Goal: Information Seeking & Learning: Check status

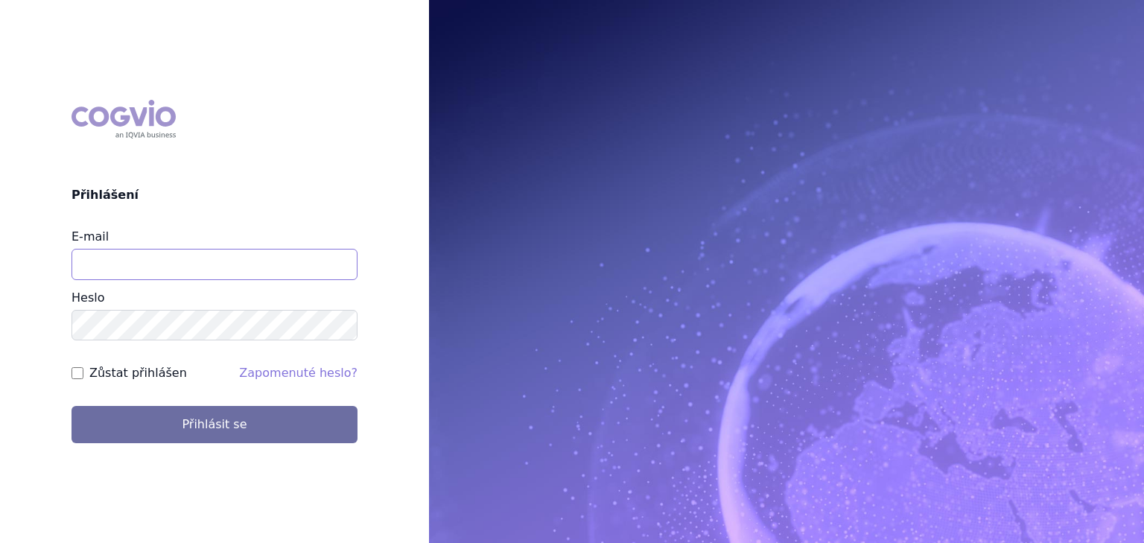
type input "vaclav.smekal@astrazeneca.com"
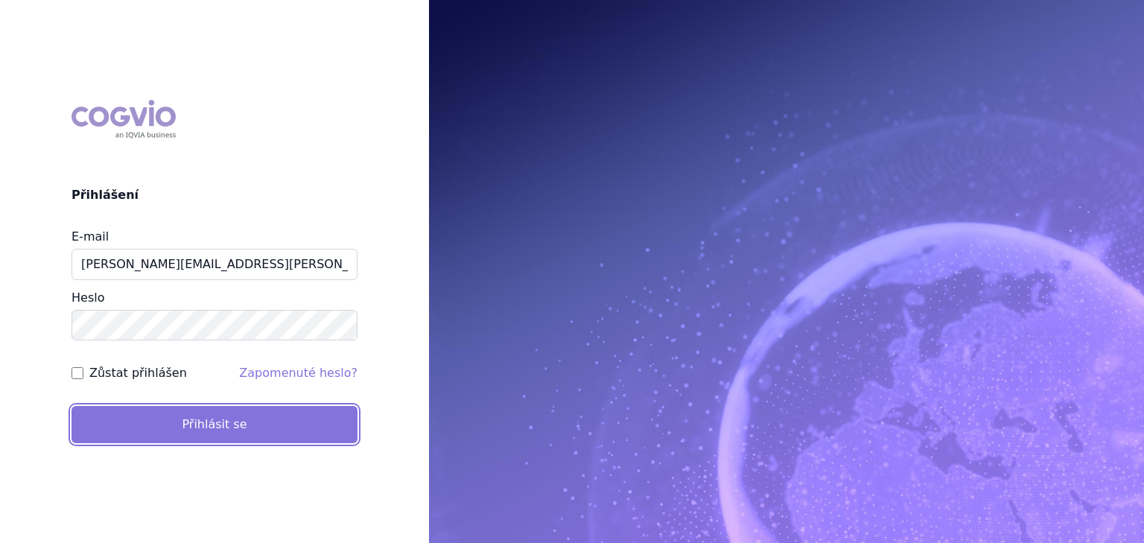
click at [151, 412] on button "Přihlásit se" at bounding box center [215, 424] width 286 height 37
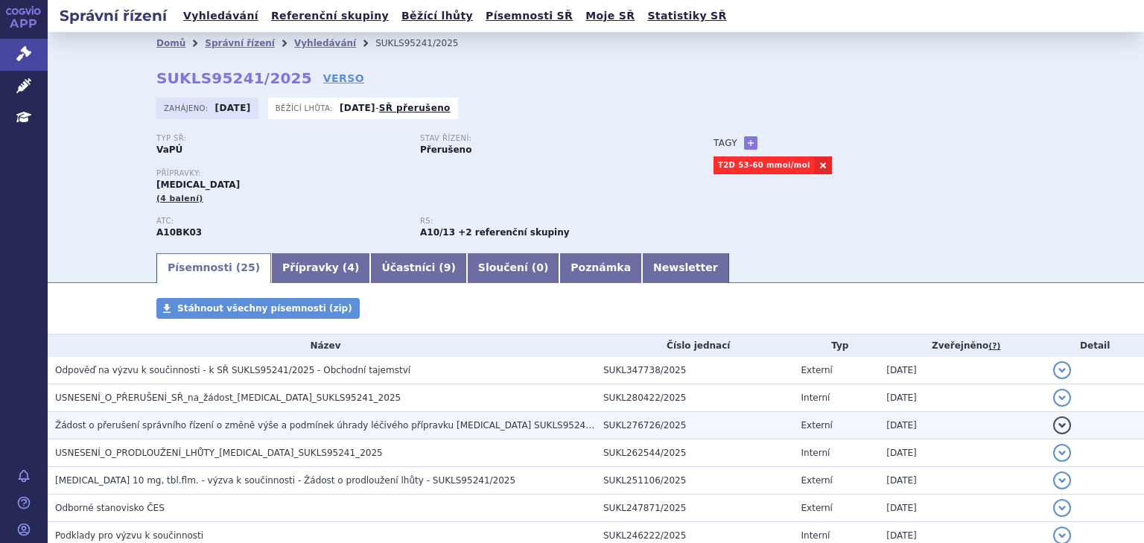
scroll to position [39, 0]
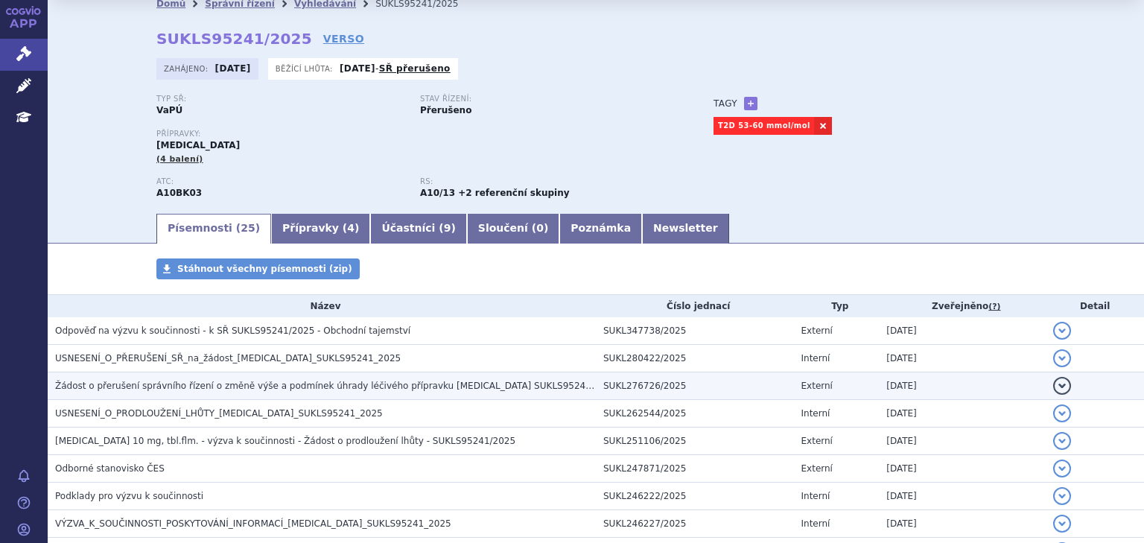
click at [253, 378] on h3 "Žádost o přerušení správního řízení o změně výše a podmínek úhrady léčivého pří…" at bounding box center [325, 385] width 541 height 15
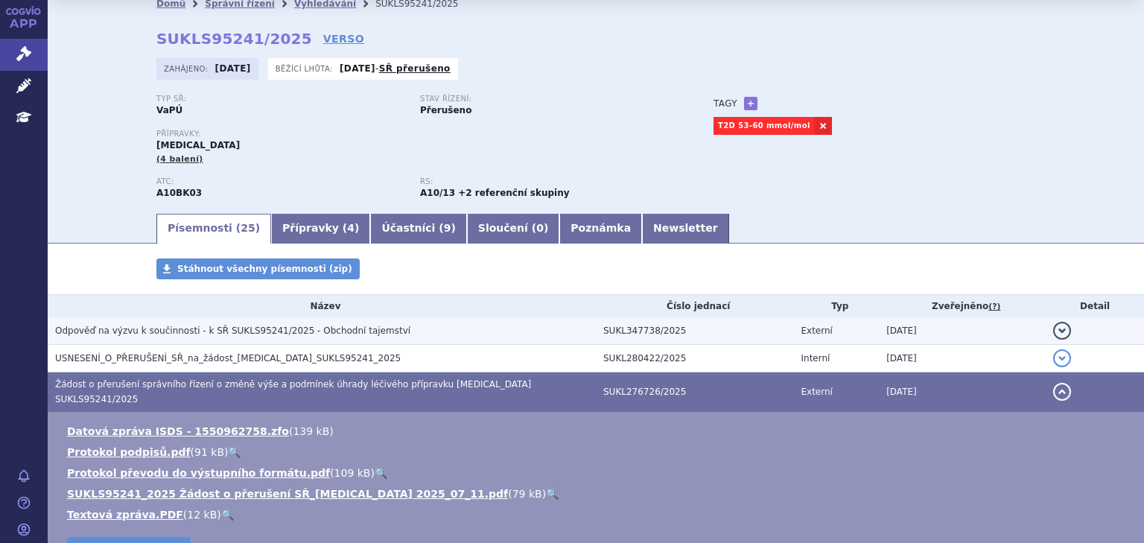
click at [257, 334] on span "Odpověď na výzvu k součinnosti - k SŘ SUKLS95241/2025 - Obchodní tajemství" at bounding box center [232, 330] width 355 height 10
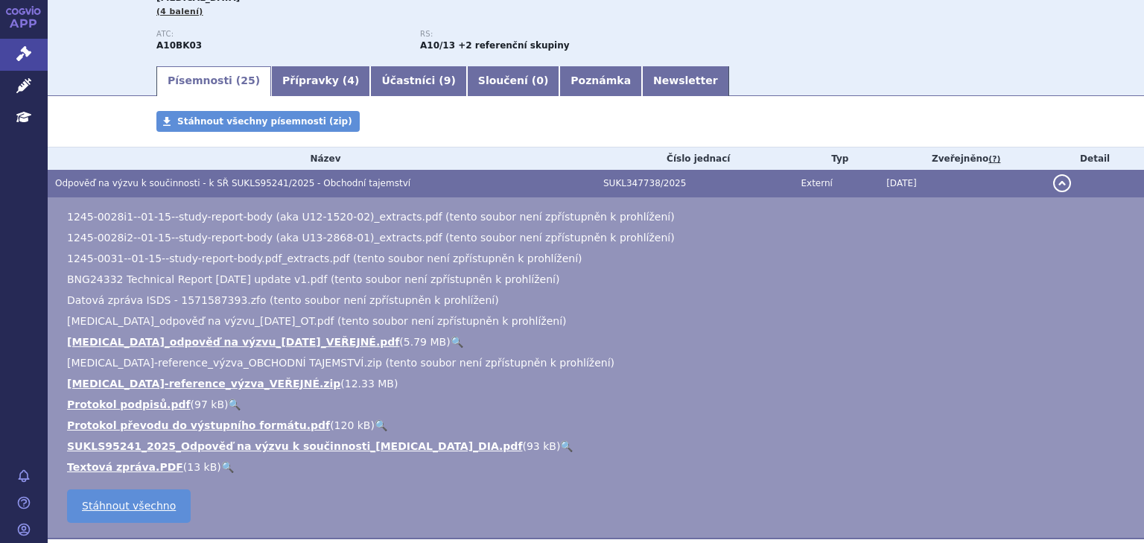
scroll to position [159, 0]
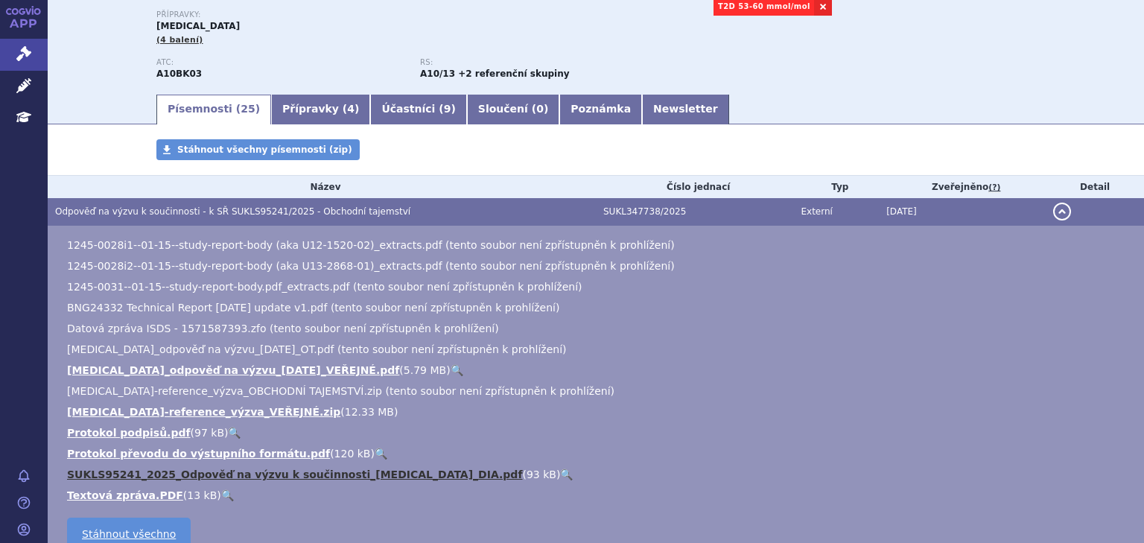
click at [238, 475] on link "SUKLS95241_2025_Odpověď na výzvu k součinnosti_Jardiance_DIA.pdf" at bounding box center [294, 475] width 455 height 12
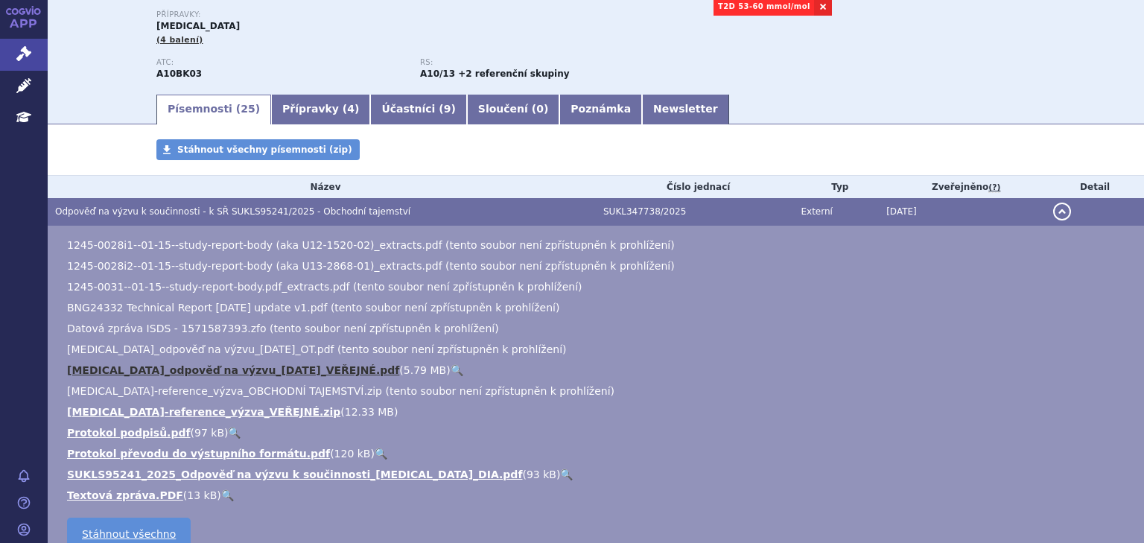
click at [250, 372] on link "JARDIANCE_odpověď na výzvu_2025-08-25_VEŘEJNÉ.pdf" at bounding box center [233, 370] width 332 height 12
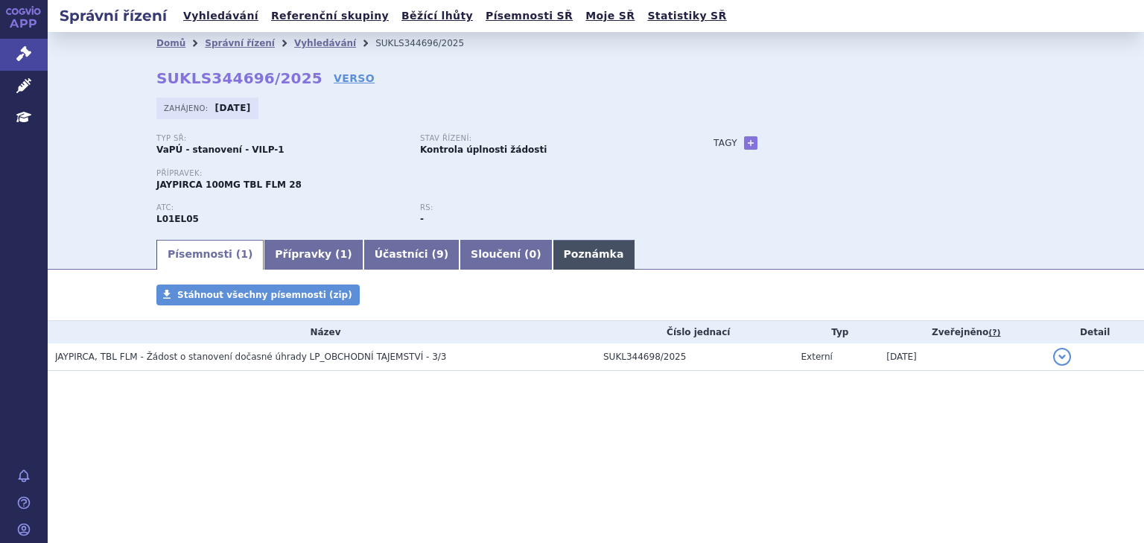
click at [553, 261] on link "Poznámka" at bounding box center [594, 255] width 83 height 30
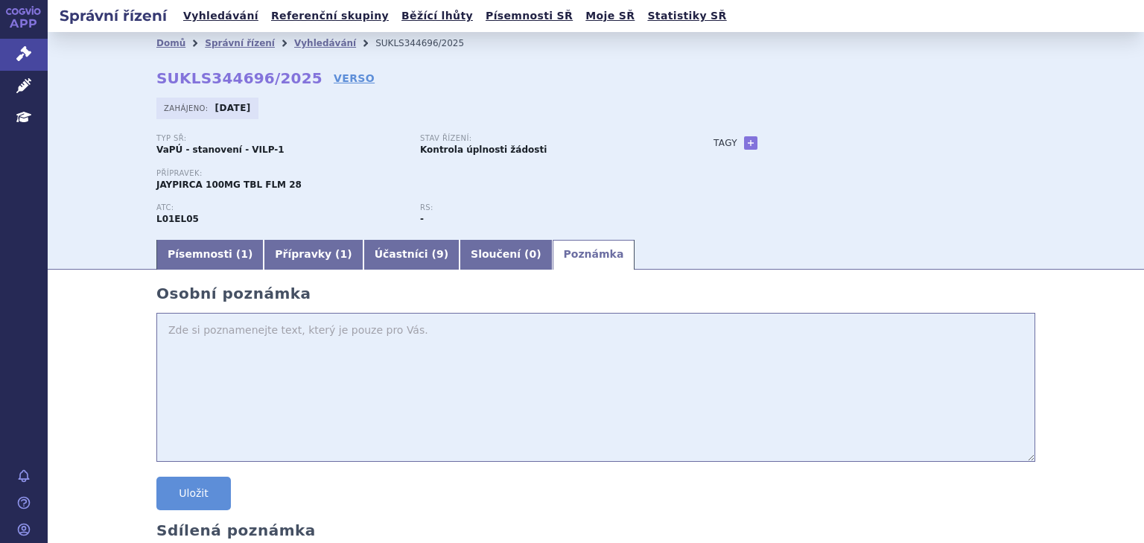
drag, startPoint x: 200, startPoint y: 245, endPoint x: 253, endPoint y: 322, distance: 92.8
click at [200, 246] on link "Písemnosti ( 1 )" at bounding box center [209, 255] width 107 height 30
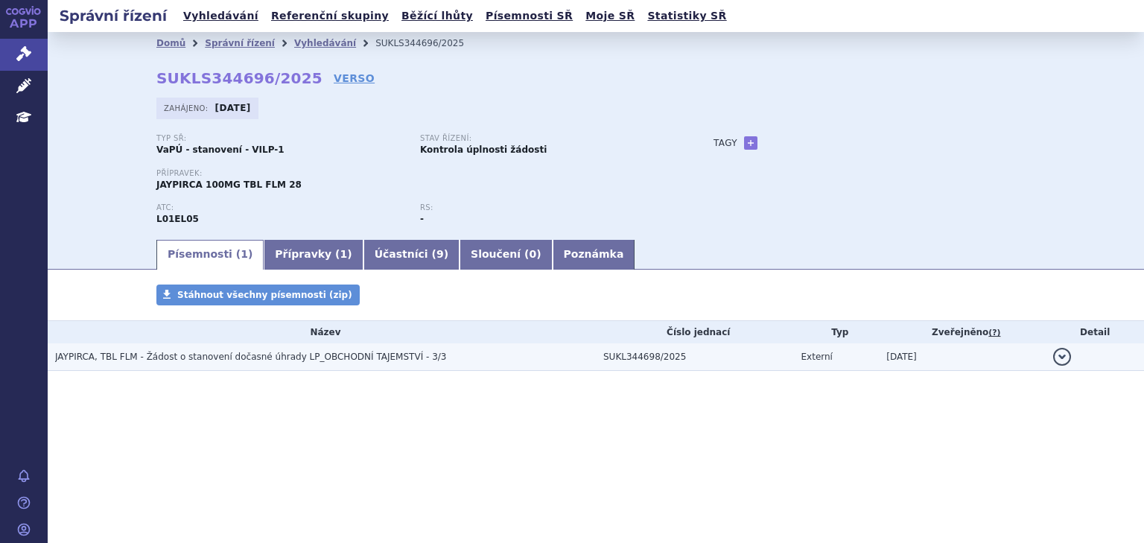
click at [286, 357] on span "JAYPIRCA, TBL FLM - Žádost o stanovení dočasné úhrady LP_OBCHODNÍ TAJEMSTVÍ - 3…" at bounding box center [250, 357] width 391 height 10
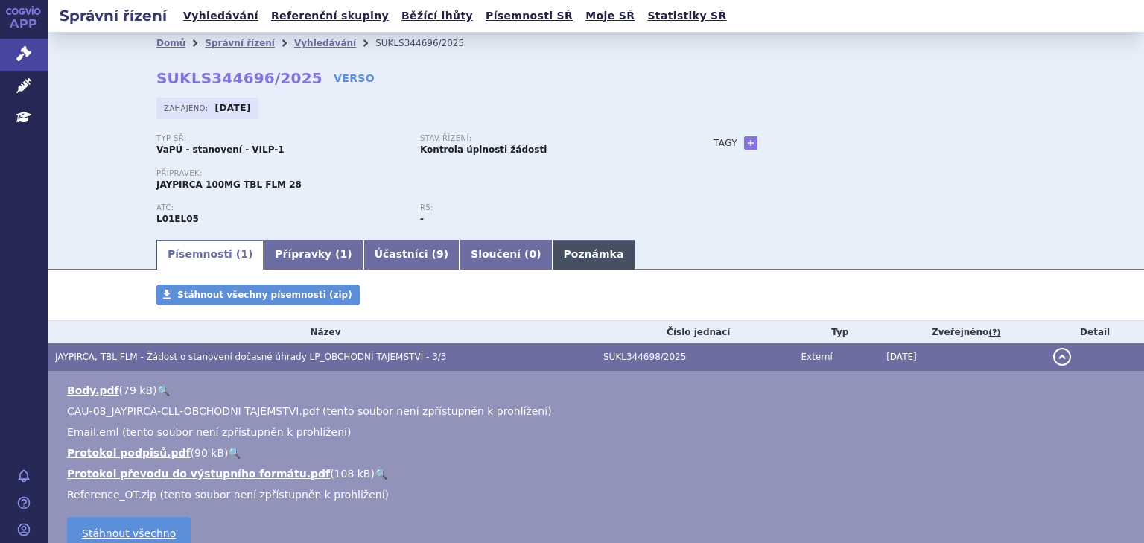
click at [553, 259] on link "Poznámka" at bounding box center [594, 255] width 83 height 30
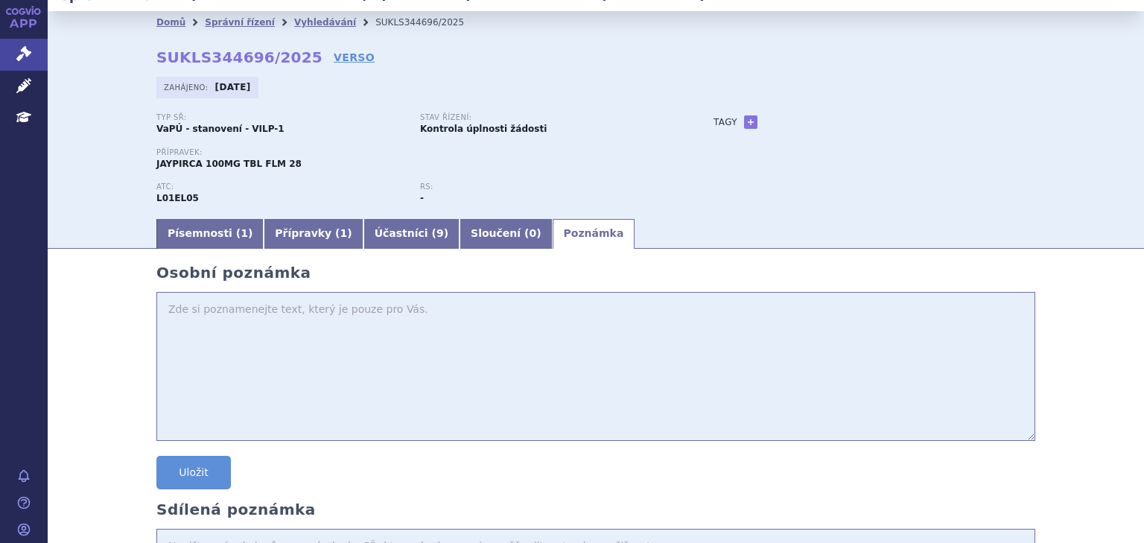
scroll to position [39, 0]
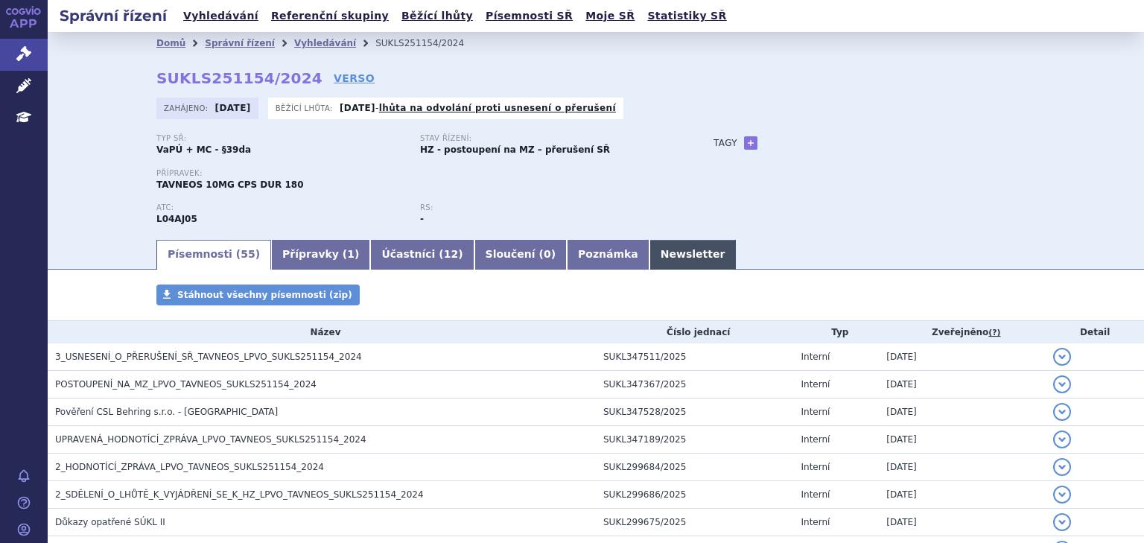
click at [650, 262] on link "Newsletter" at bounding box center [693, 255] width 87 height 30
